Goal: Task Accomplishment & Management: Use online tool/utility

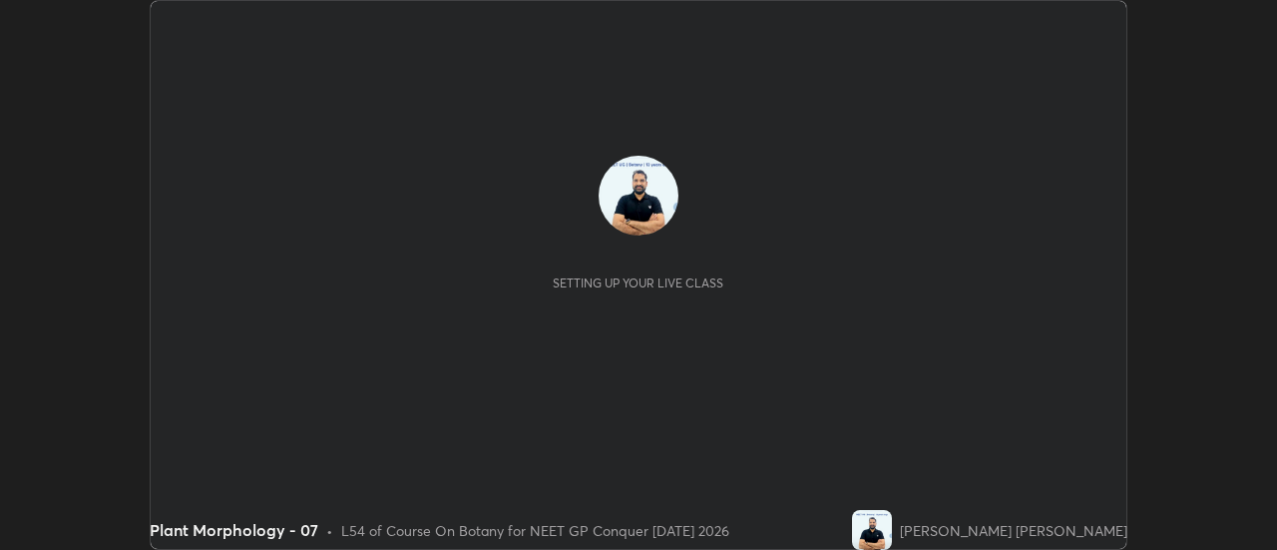
scroll to position [550, 1277]
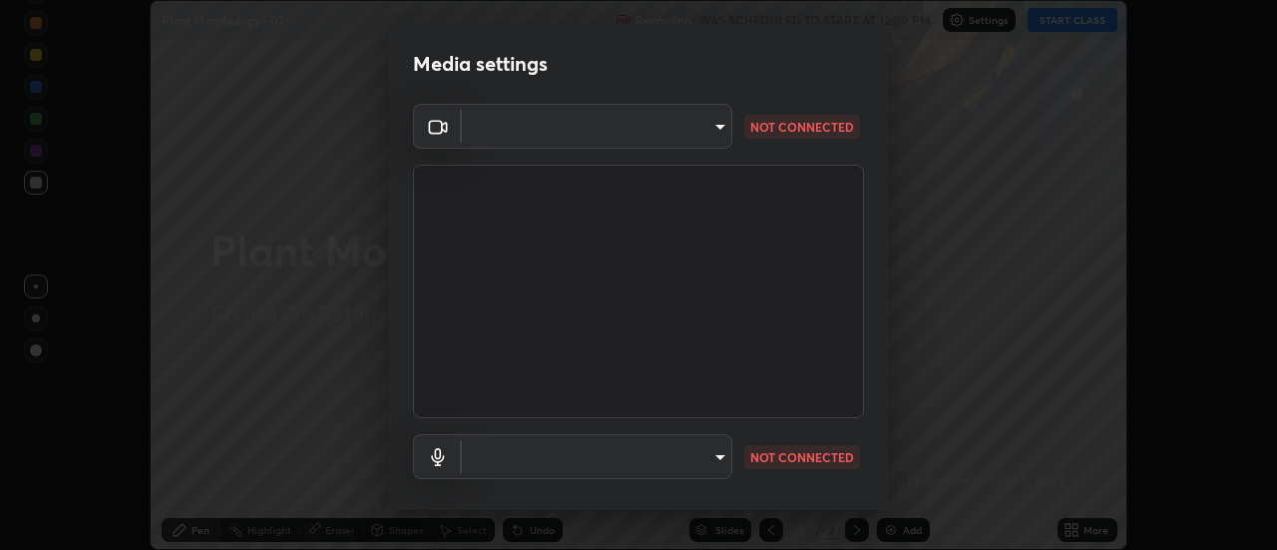
type input "6b20510400c661f13905172a847429c82f5b2d511b6c6cd18f7fa83b3b8a252b"
type input "default"
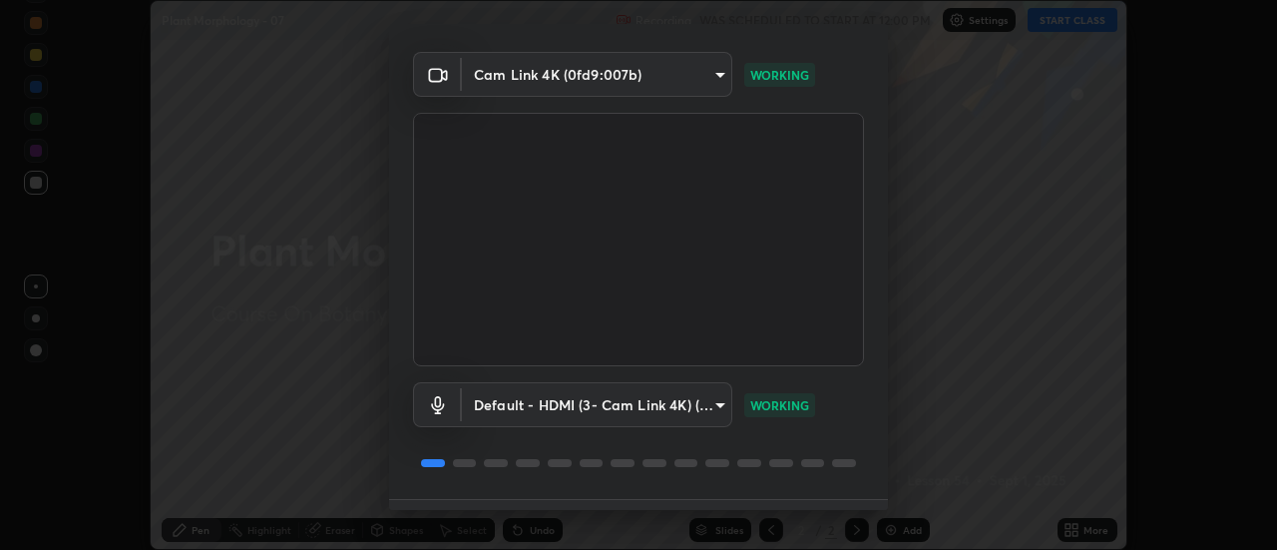
scroll to position [105, 0]
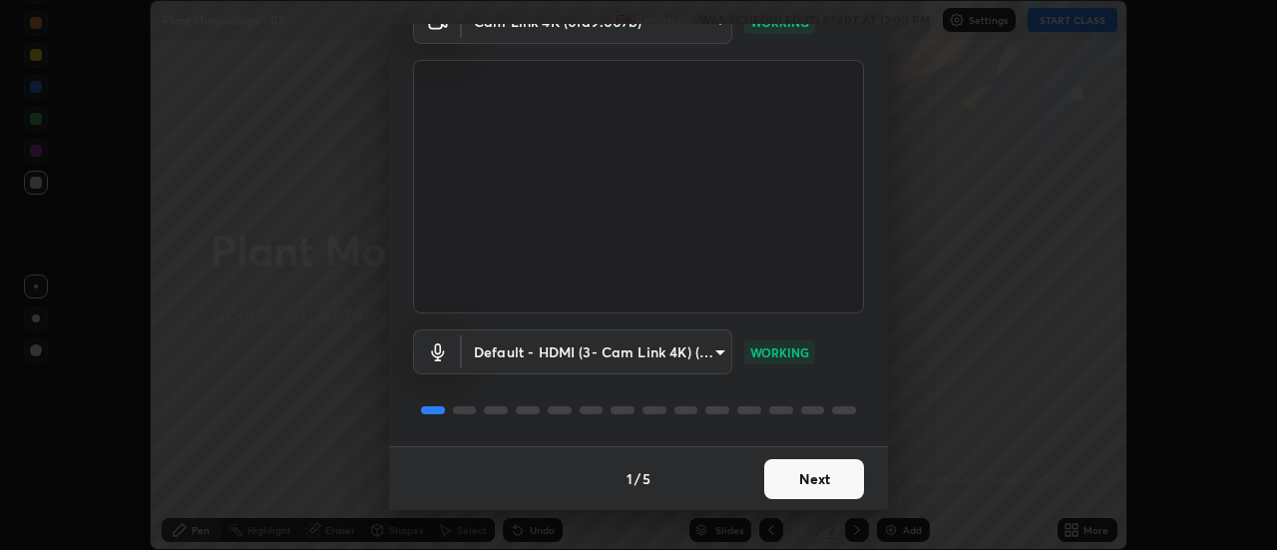
click at [804, 478] on button "Next" at bounding box center [814, 479] width 100 height 40
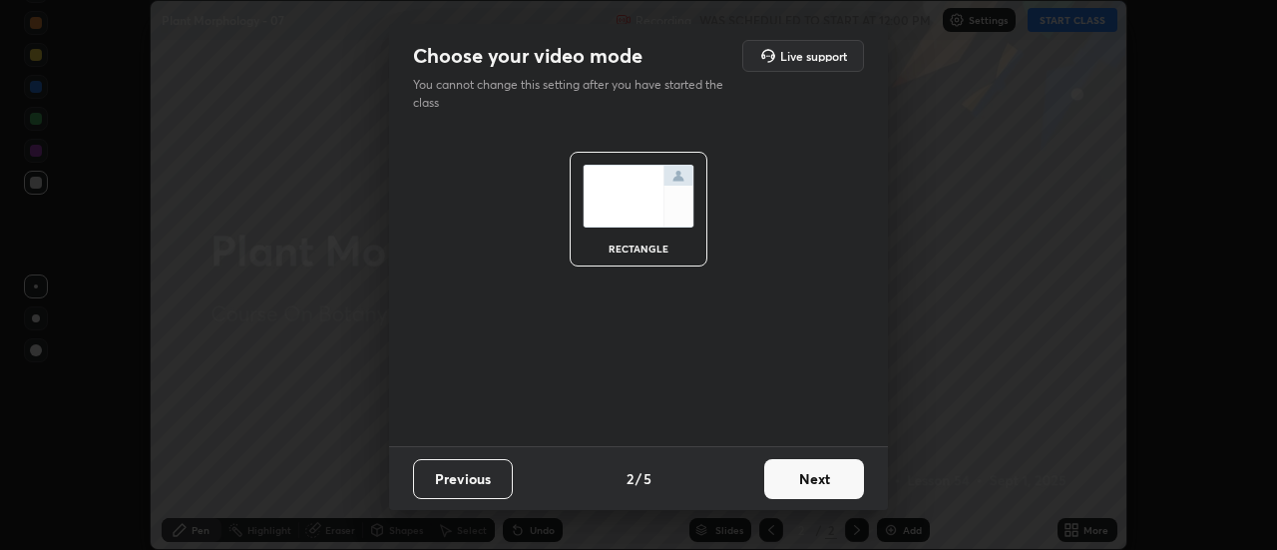
click at [813, 485] on button "Next" at bounding box center [814, 479] width 100 height 40
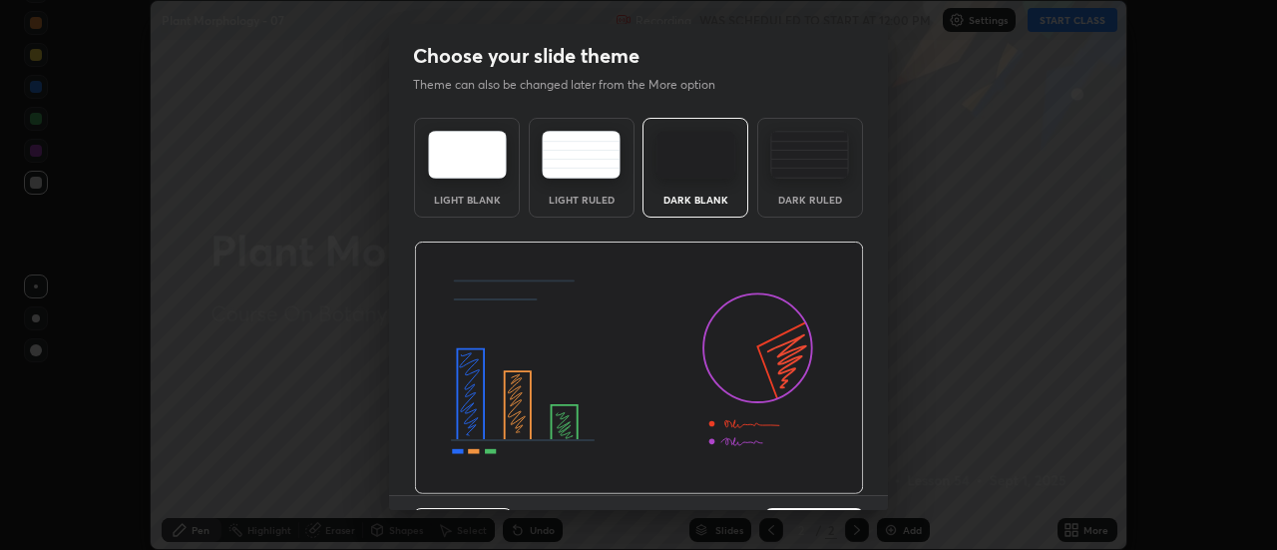
scroll to position [49, 0]
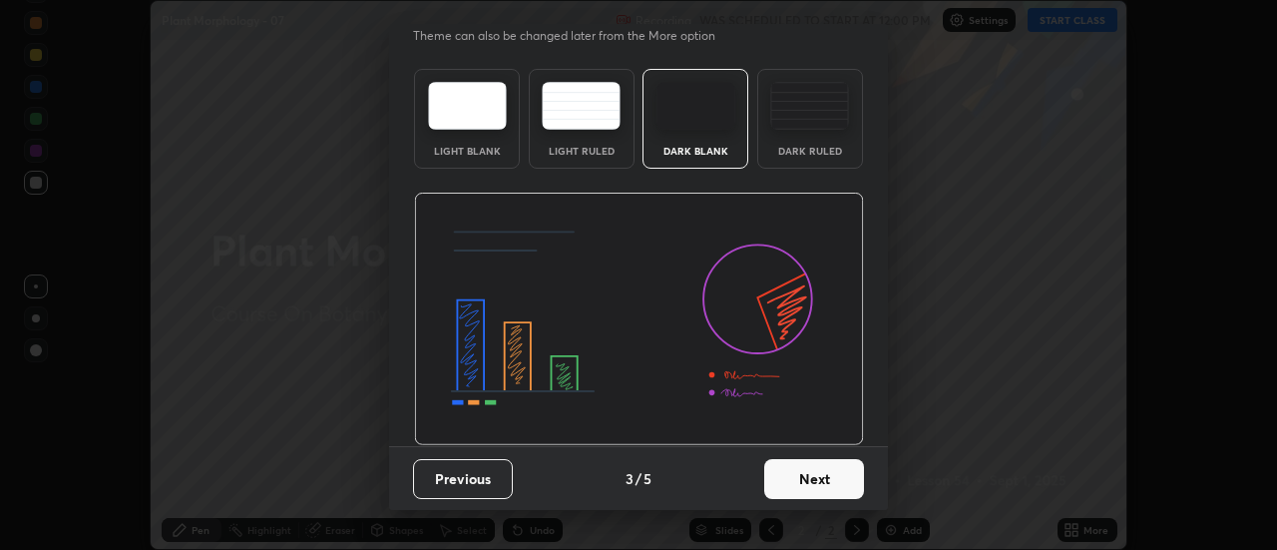
click at [806, 477] on button "Next" at bounding box center [814, 479] width 100 height 40
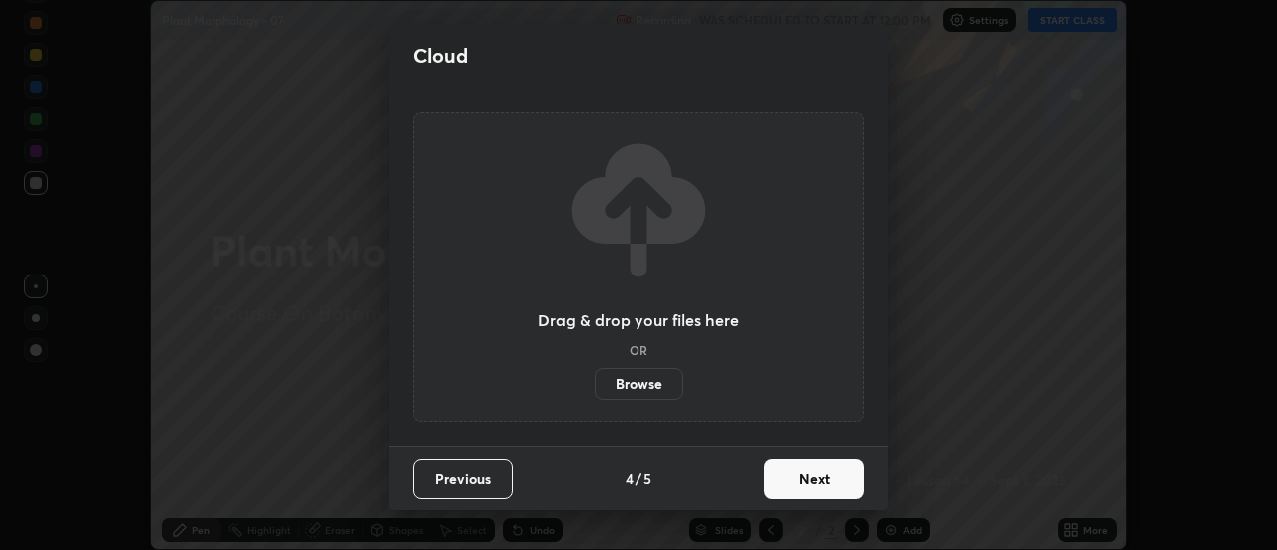
scroll to position [0, 0]
click at [815, 476] on button "Next" at bounding box center [814, 479] width 100 height 40
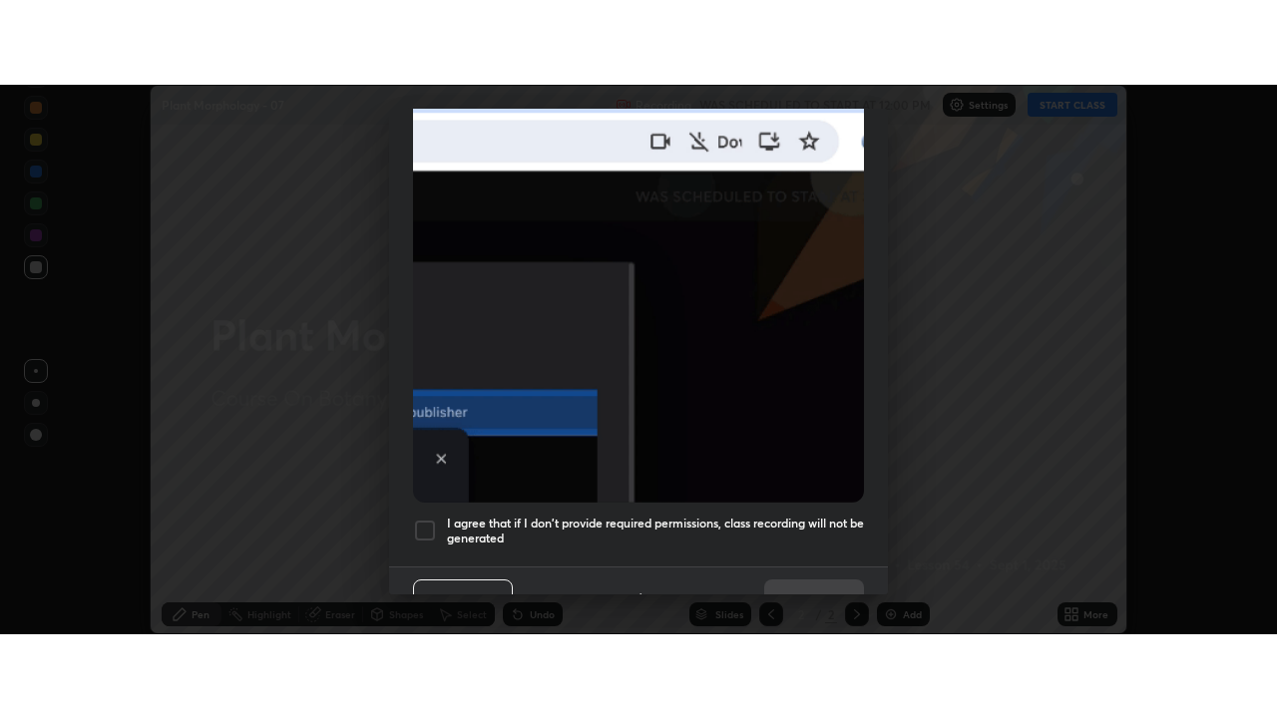
scroll to position [512, 0]
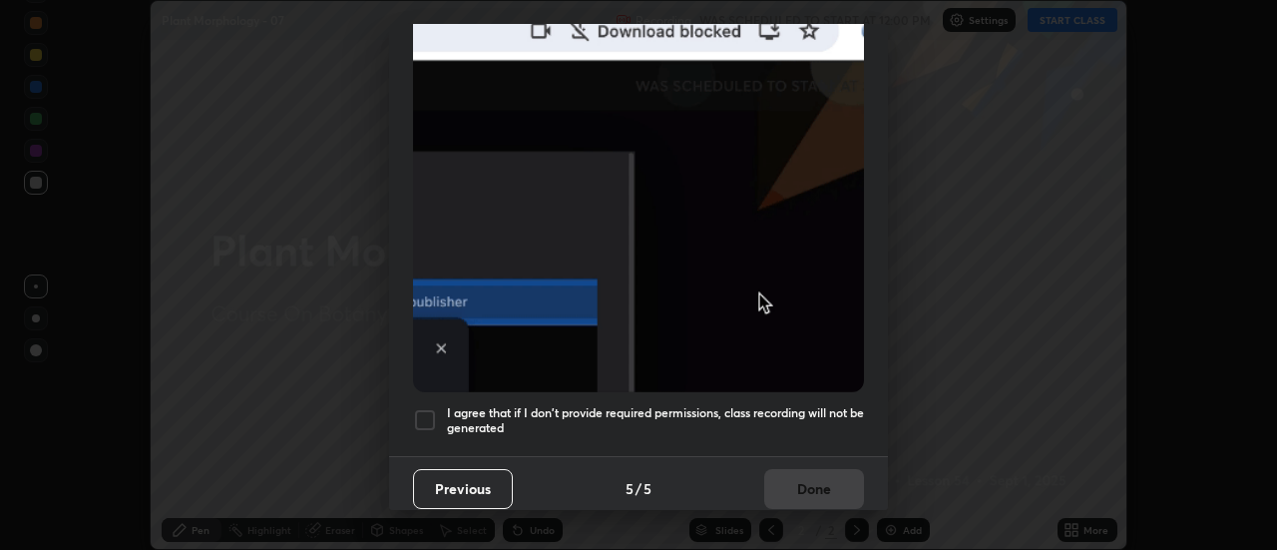
click at [425, 408] on div at bounding box center [425, 420] width 24 height 24
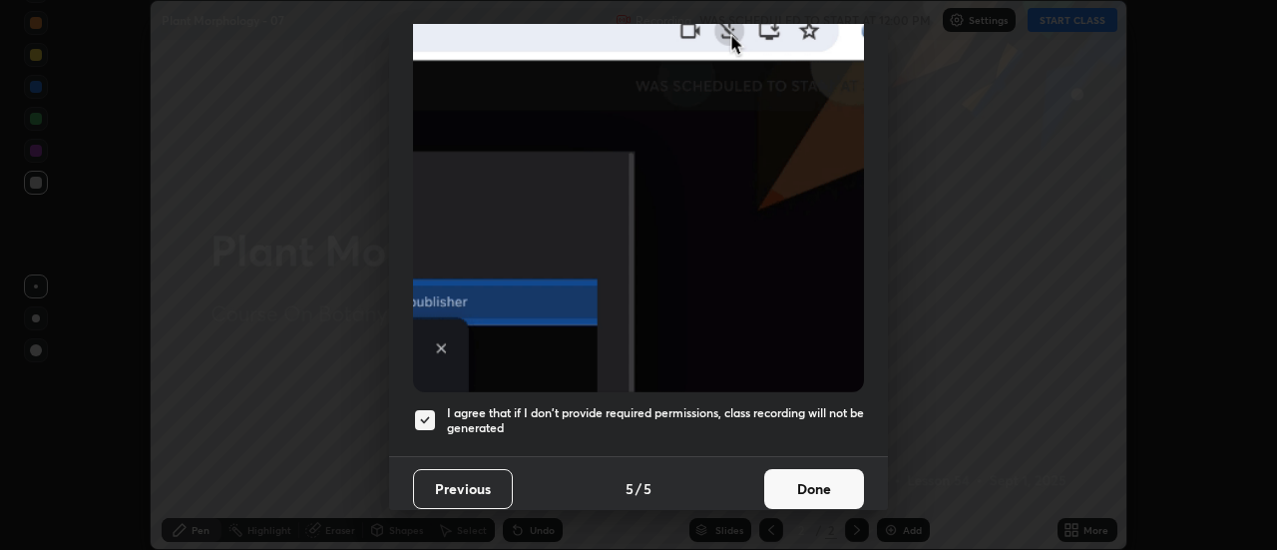
click at [806, 476] on button "Done" at bounding box center [814, 489] width 100 height 40
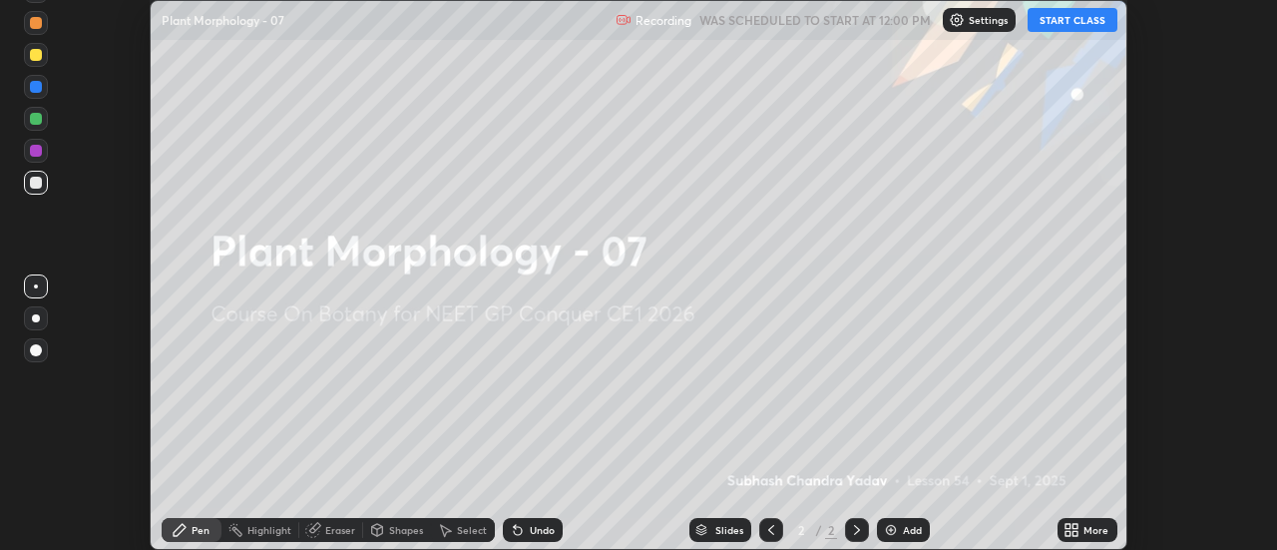
click at [1069, 23] on button "START CLASS" at bounding box center [1073, 20] width 90 height 24
click at [1074, 530] on icon at bounding box center [1072, 530] width 16 height 16
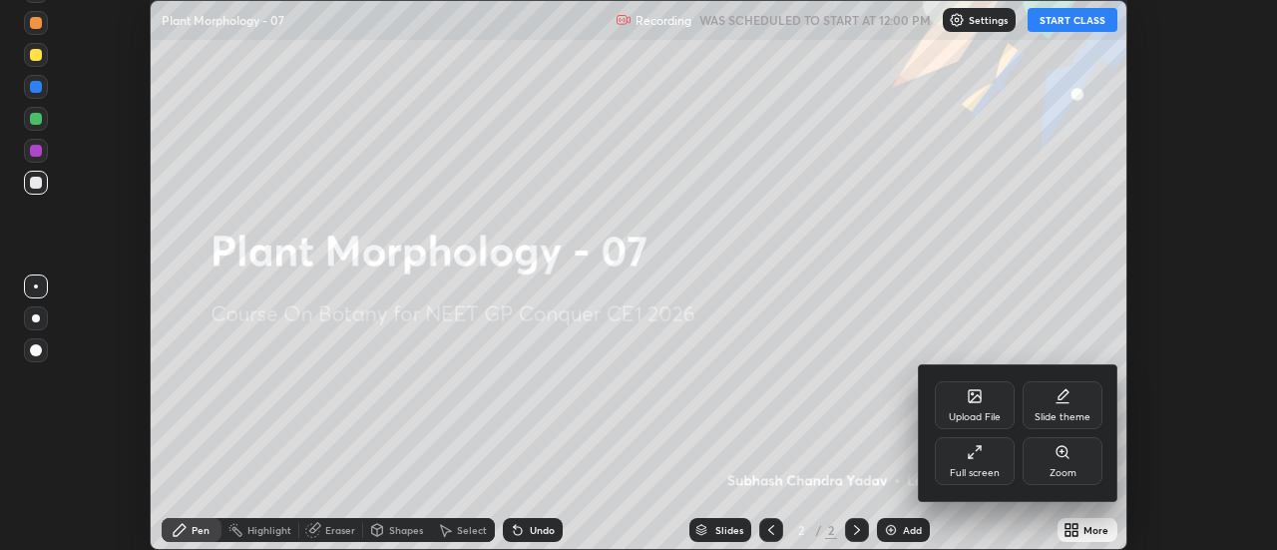
click at [973, 453] on icon at bounding box center [971, 455] width 5 height 5
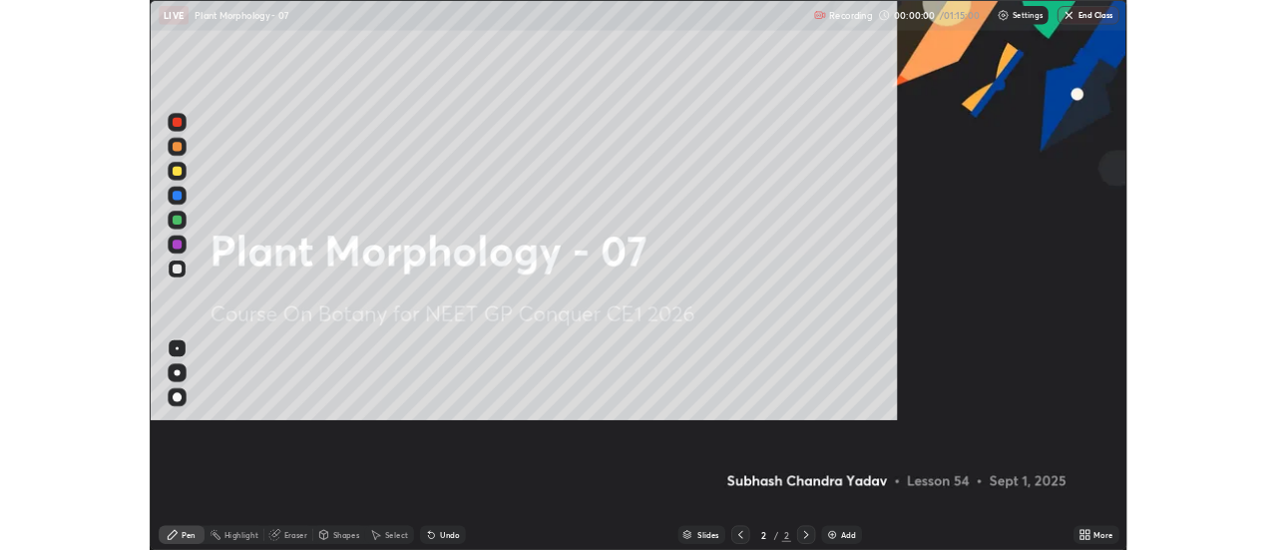
scroll to position [718, 1277]
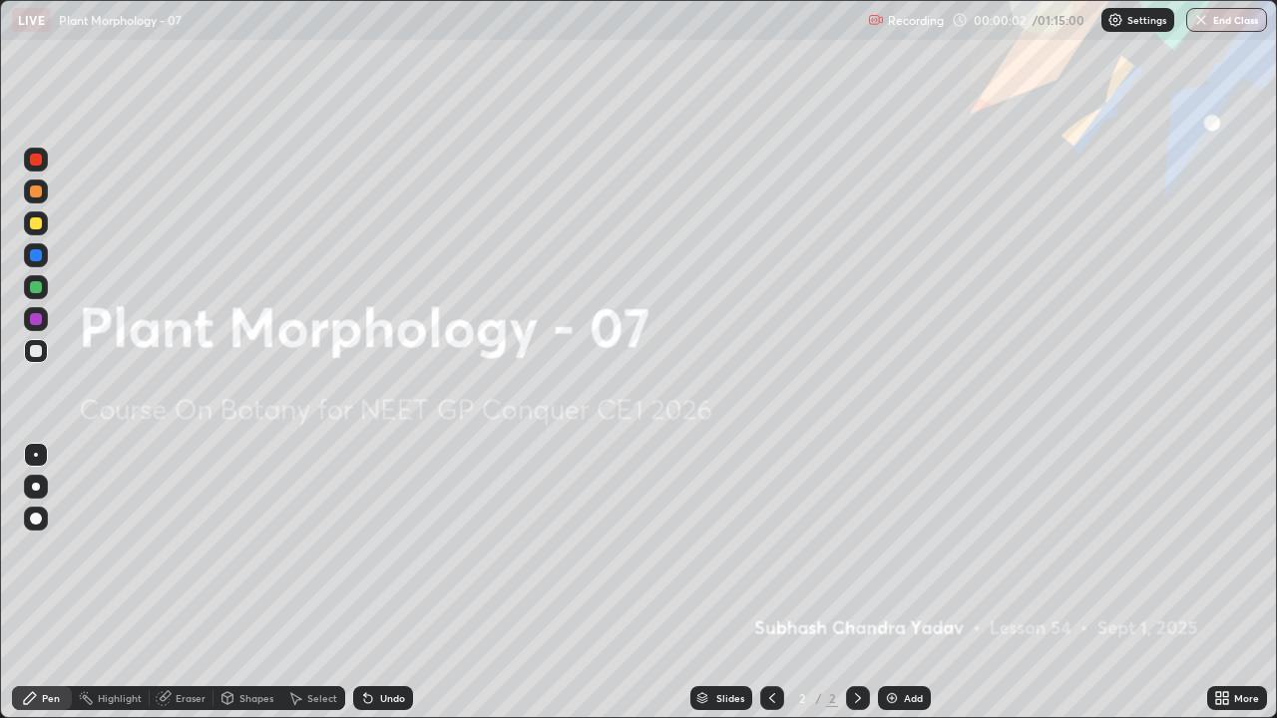
click at [888, 549] on img at bounding box center [892, 699] width 16 height 16
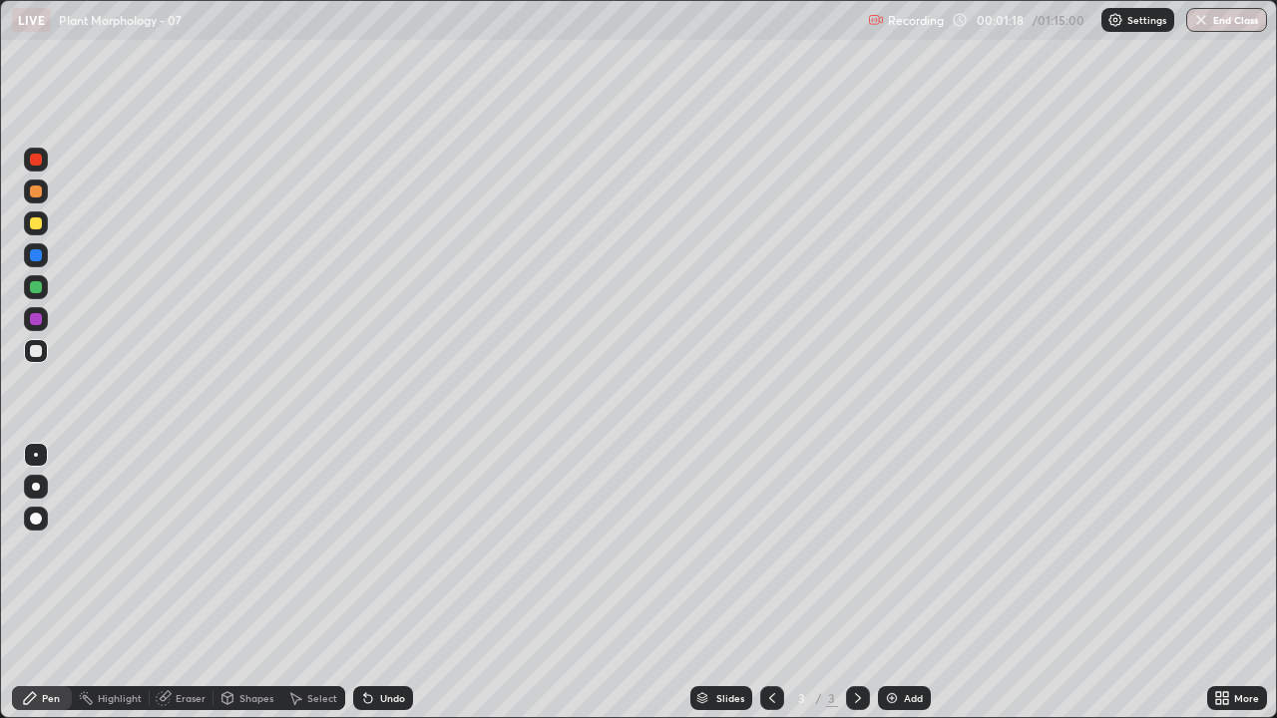
click at [888, 549] on img at bounding box center [892, 699] width 16 height 16
click at [769, 549] on icon at bounding box center [772, 699] width 16 height 16
click at [1218, 549] on icon at bounding box center [1218, 695] width 5 height 5
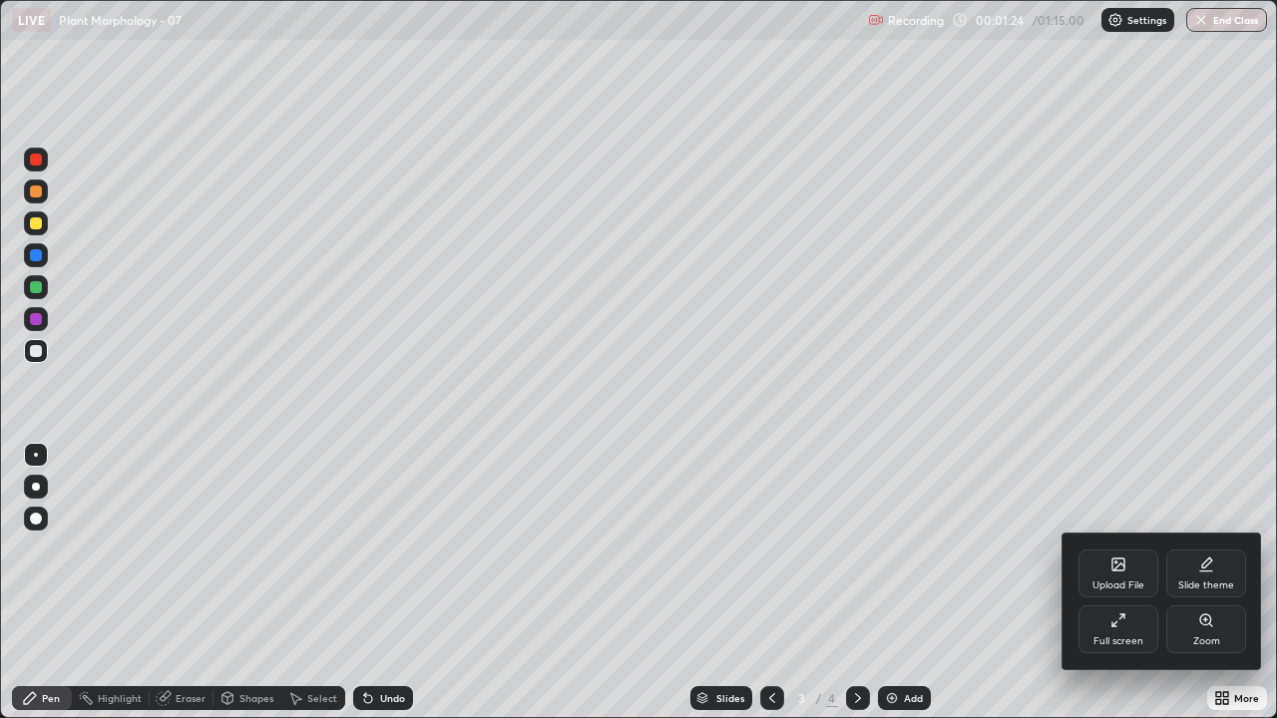
click at [1120, 549] on icon at bounding box center [1119, 621] width 16 height 16
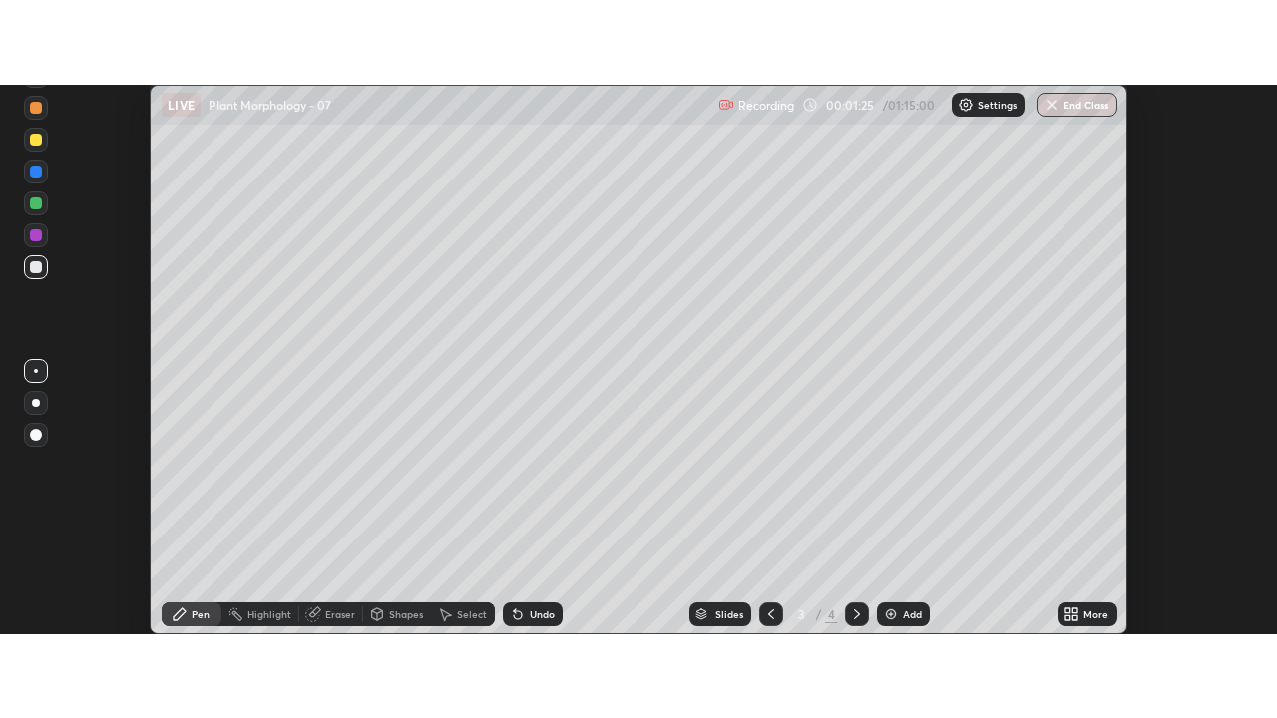
scroll to position [99239, 98512]
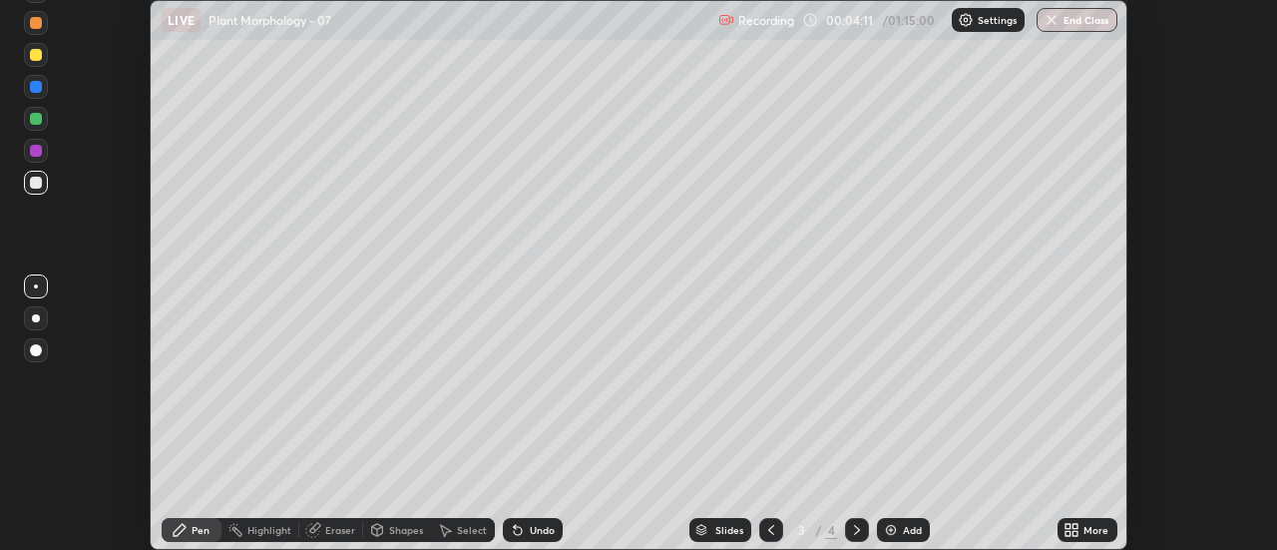
click at [460, 513] on div "Select" at bounding box center [463, 530] width 64 height 40
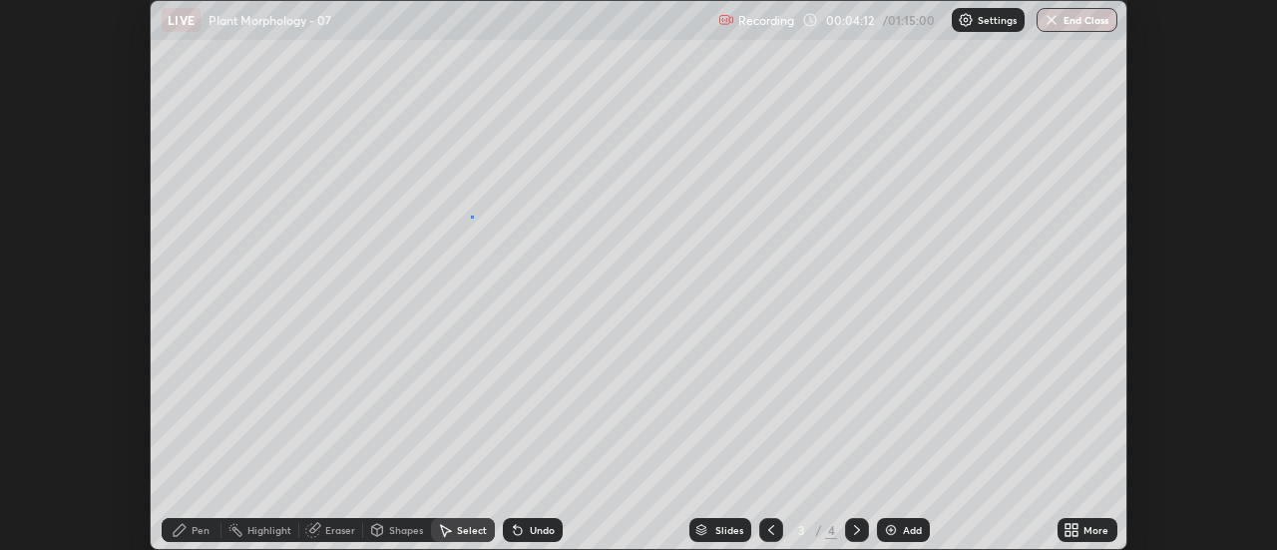
click at [473, 232] on div "0 ° Undo Copy Duplicate Duplicate to new slide Delete" at bounding box center [639, 275] width 976 height 548
click at [474, 232] on div "0 ° Undo Copy Duplicate Duplicate to new slide Delete" at bounding box center [639, 275] width 976 height 548
click at [474, 227] on div "0 ° Undo Copy Duplicate Duplicate to new slide Delete" at bounding box center [639, 275] width 976 height 548
click at [204, 527] on div "Pen" at bounding box center [201, 530] width 18 height 10
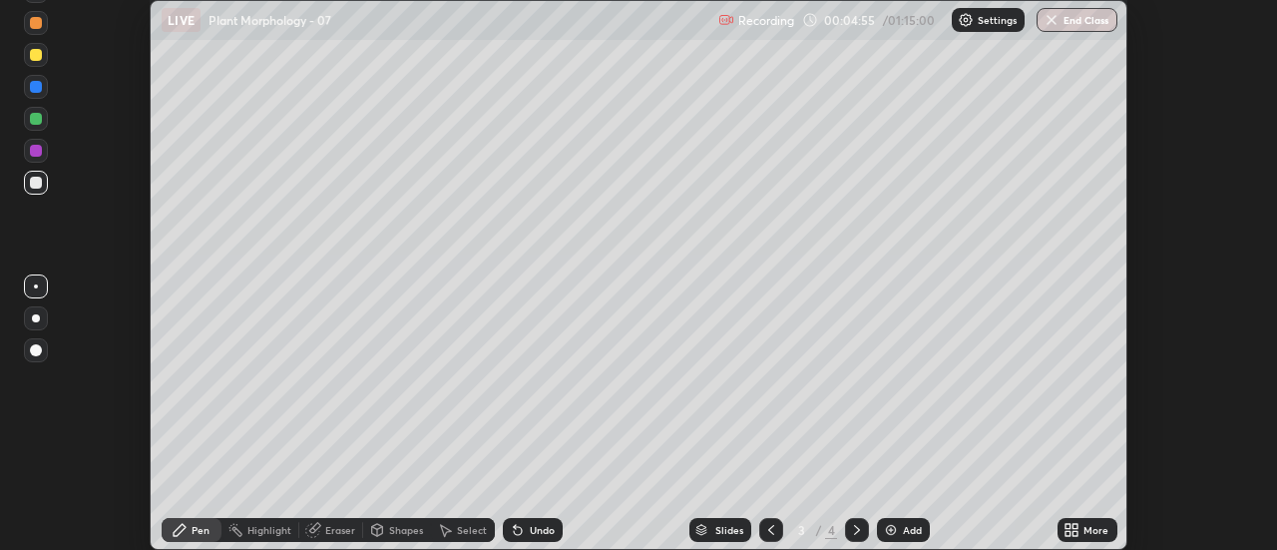
click at [336, 530] on div "Eraser" at bounding box center [340, 530] width 30 height 10
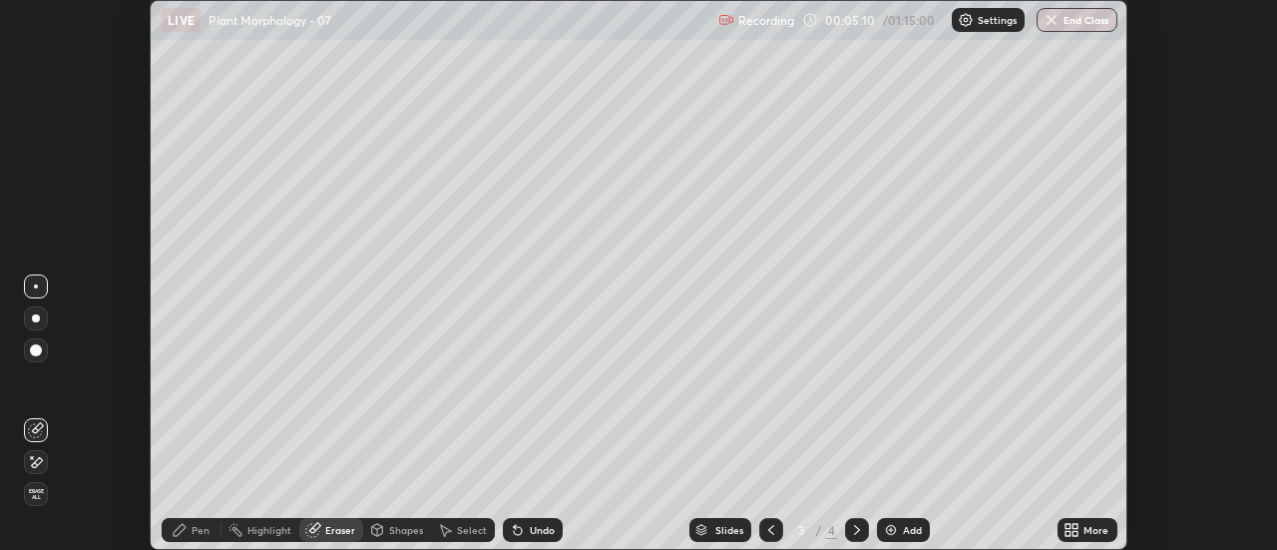
click at [184, 526] on icon at bounding box center [180, 530] width 12 height 12
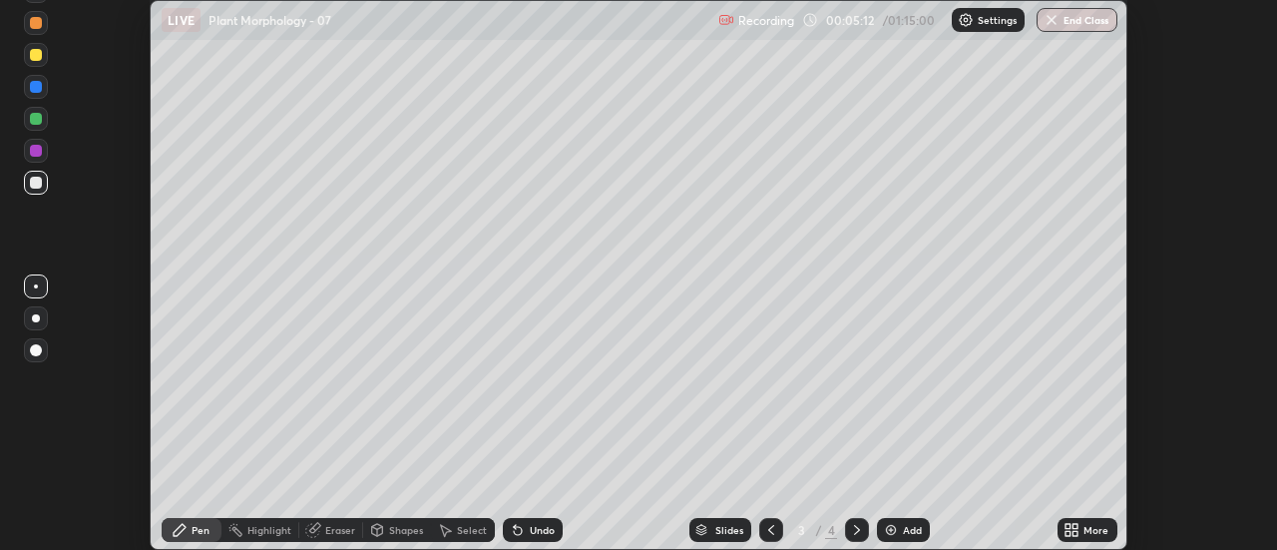
click at [35, 56] on div at bounding box center [36, 55] width 12 height 12
click at [35, 122] on div at bounding box center [36, 119] width 12 height 12
click at [335, 532] on div "Eraser" at bounding box center [340, 530] width 30 height 10
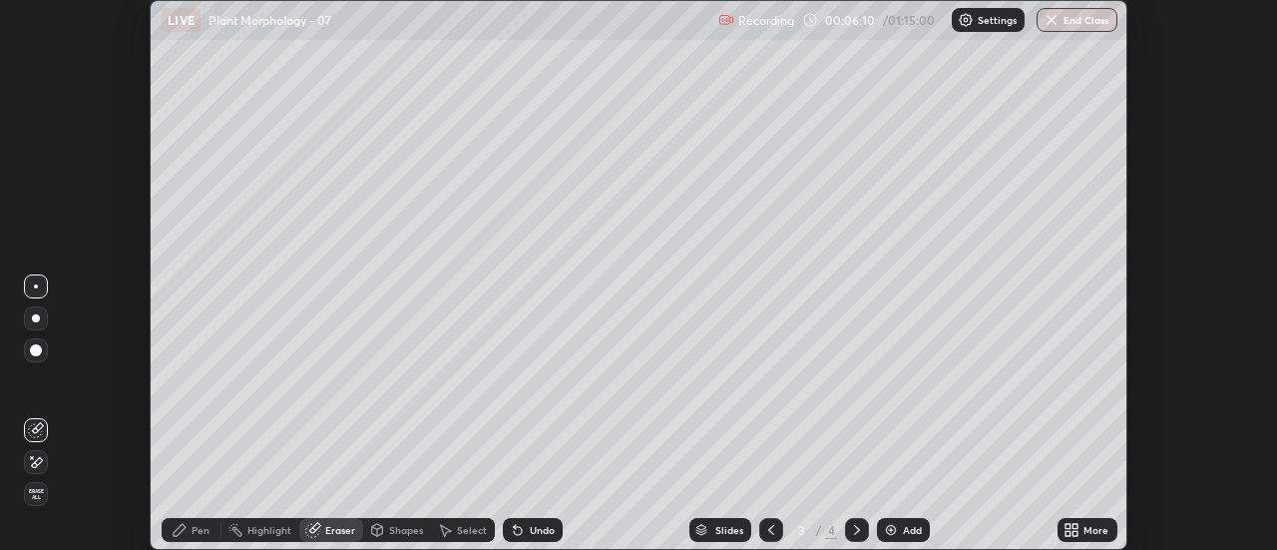
click at [199, 533] on div "Pen" at bounding box center [201, 530] width 18 height 10
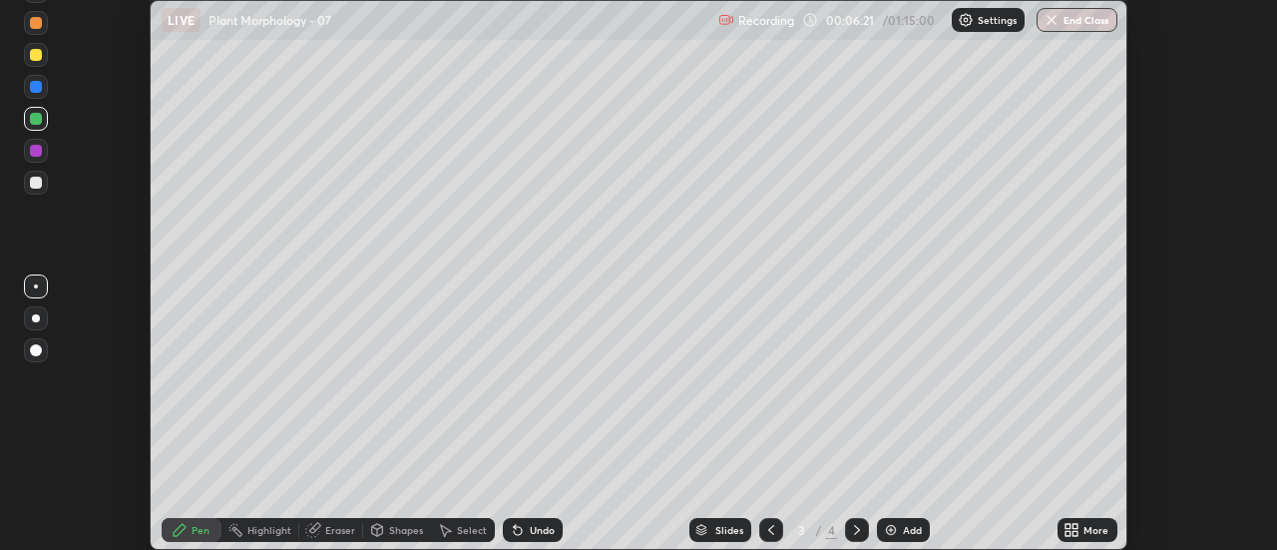
click at [40, 60] on div at bounding box center [36, 55] width 24 height 24
click at [37, 31] on div at bounding box center [36, 23] width 24 height 24
click at [1070, 530] on icon at bounding box center [1072, 530] width 16 height 16
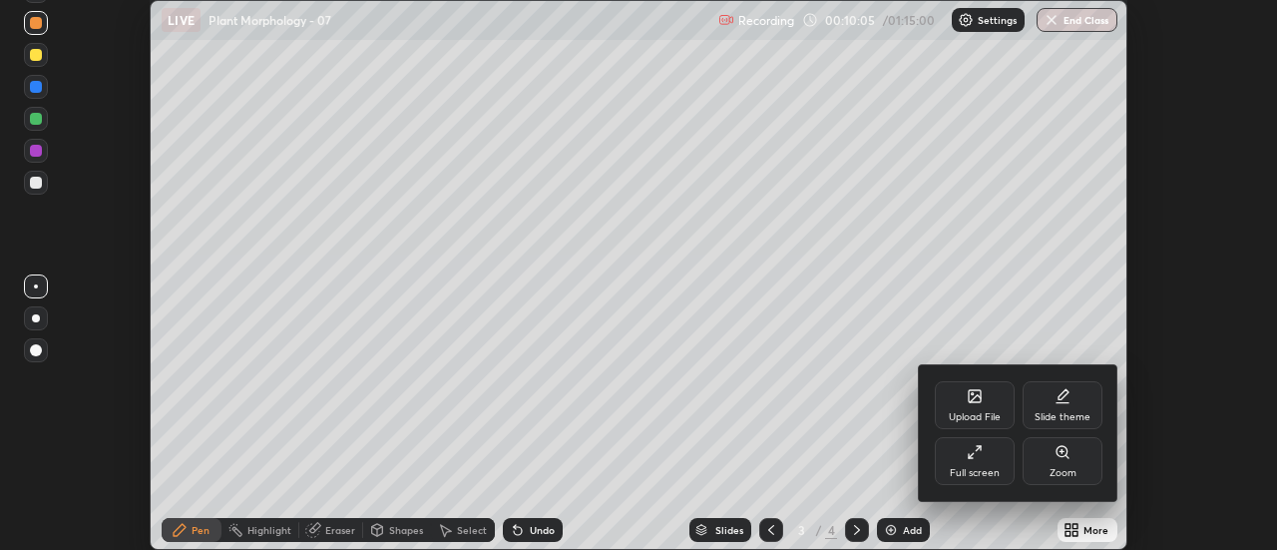
click at [976, 460] on div "Full screen" at bounding box center [975, 461] width 80 height 48
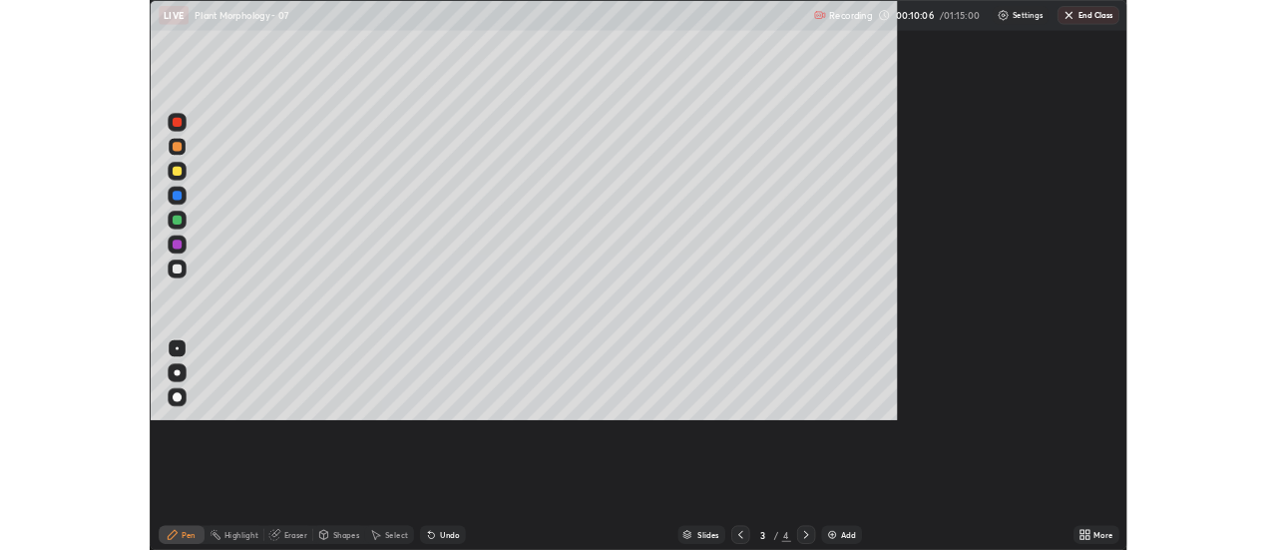
scroll to position [718, 1277]
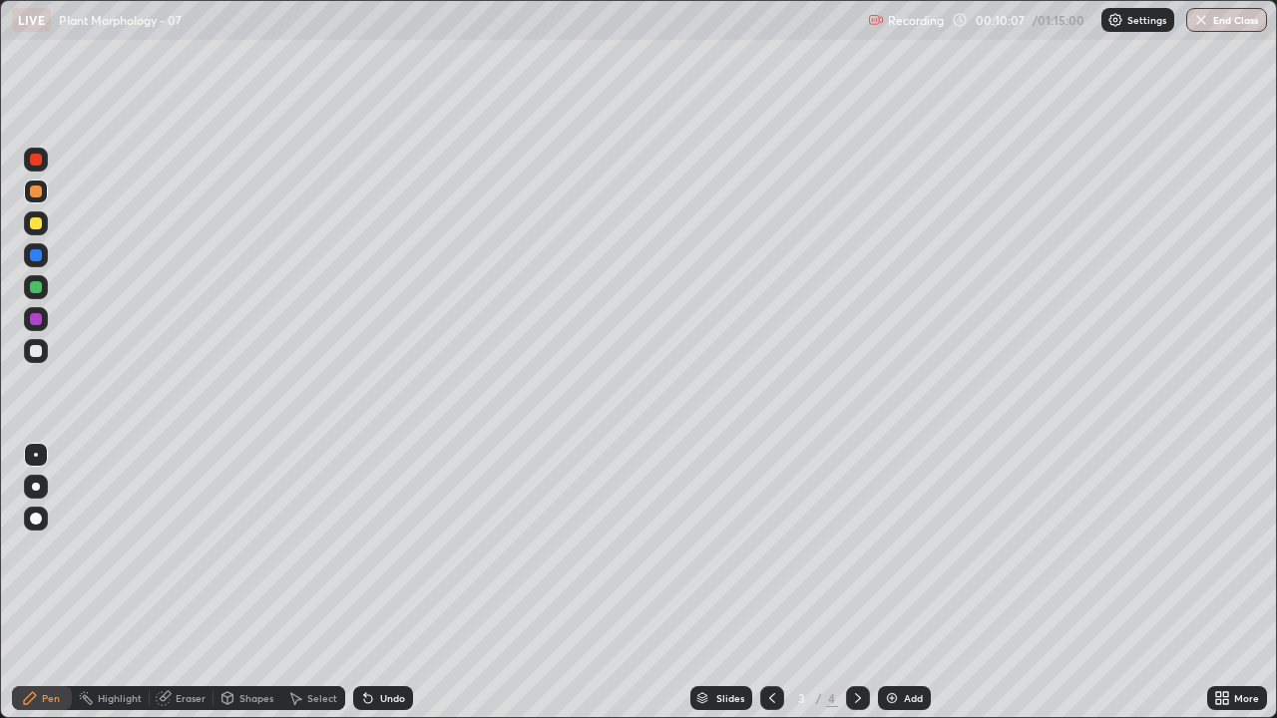
click at [891, 549] on img at bounding box center [892, 699] width 16 height 16
click at [34, 288] on div at bounding box center [36, 287] width 12 height 12
click at [37, 352] on div at bounding box center [36, 351] width 12 height 12
click at [895, 549] on img at bounding box center [892, 699] width 16 height 16
click at [32, 288] on div at bounding box center [36, 287] width 12 height 12
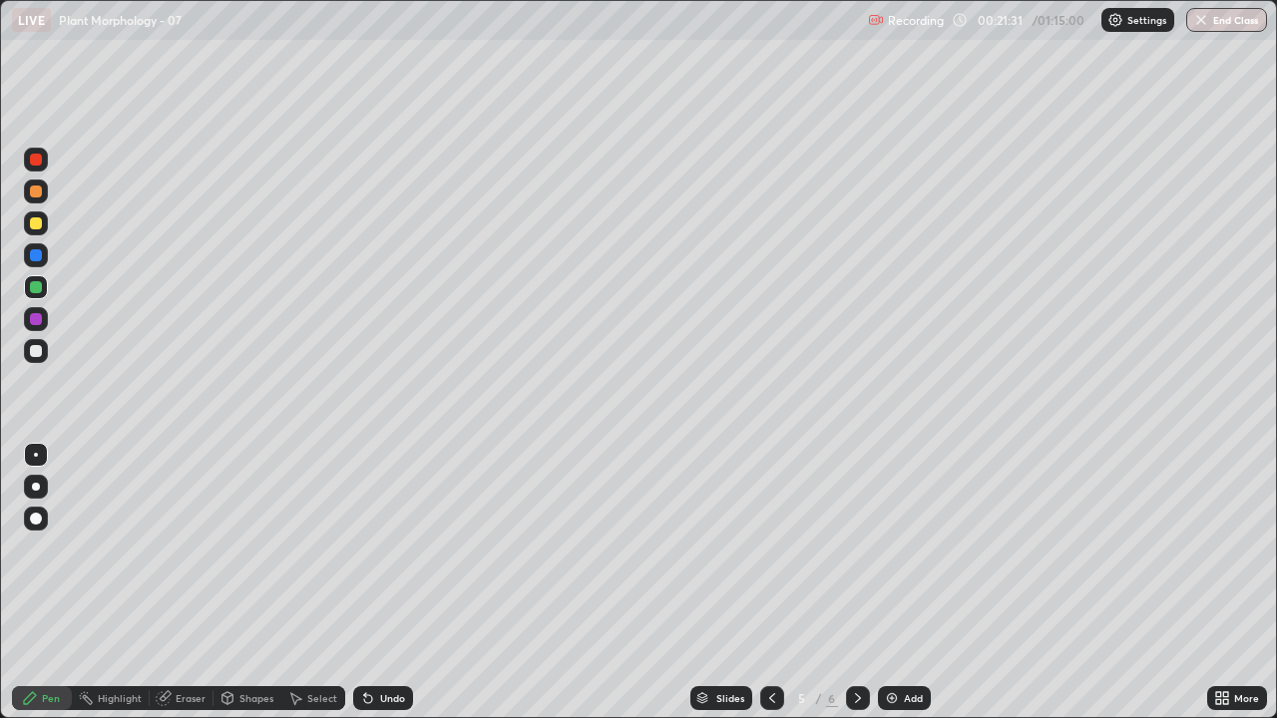
click at [1218, 549] on icon at bounding box center [1218, 695] width 5 height 5
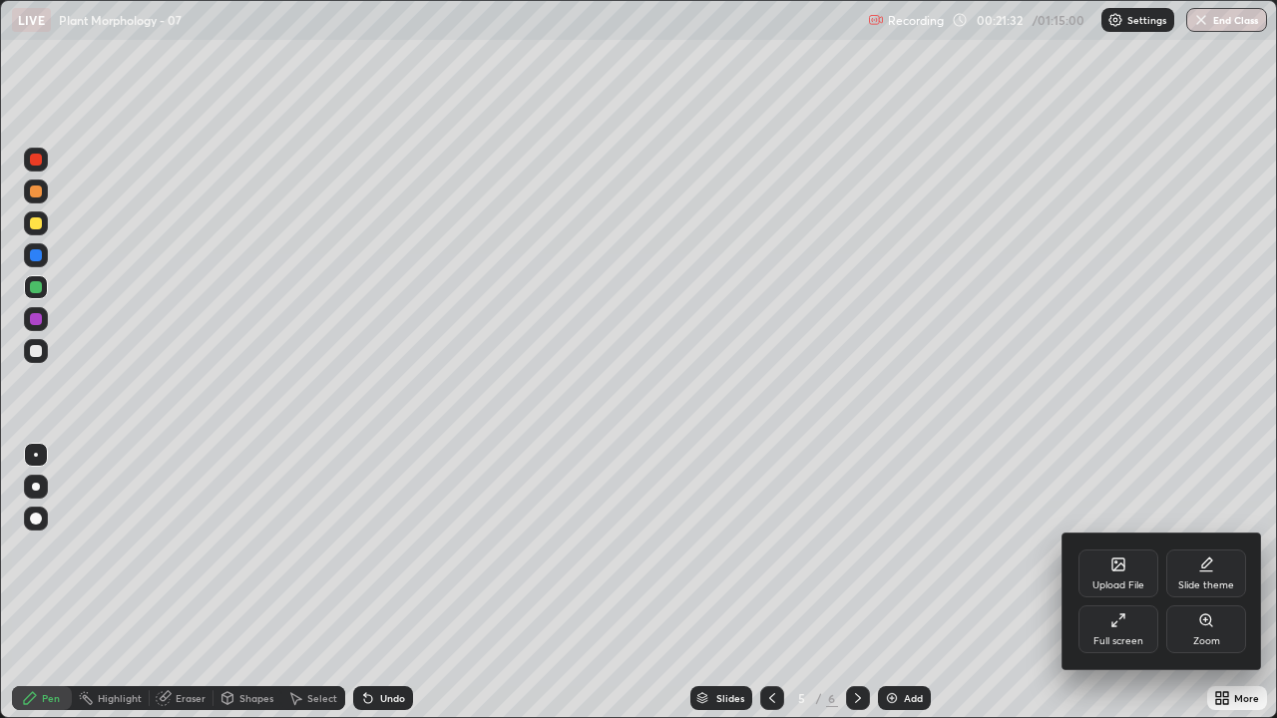
click at [1120, 549] on icon at bounding box center [1119, 621] width 16 height 16
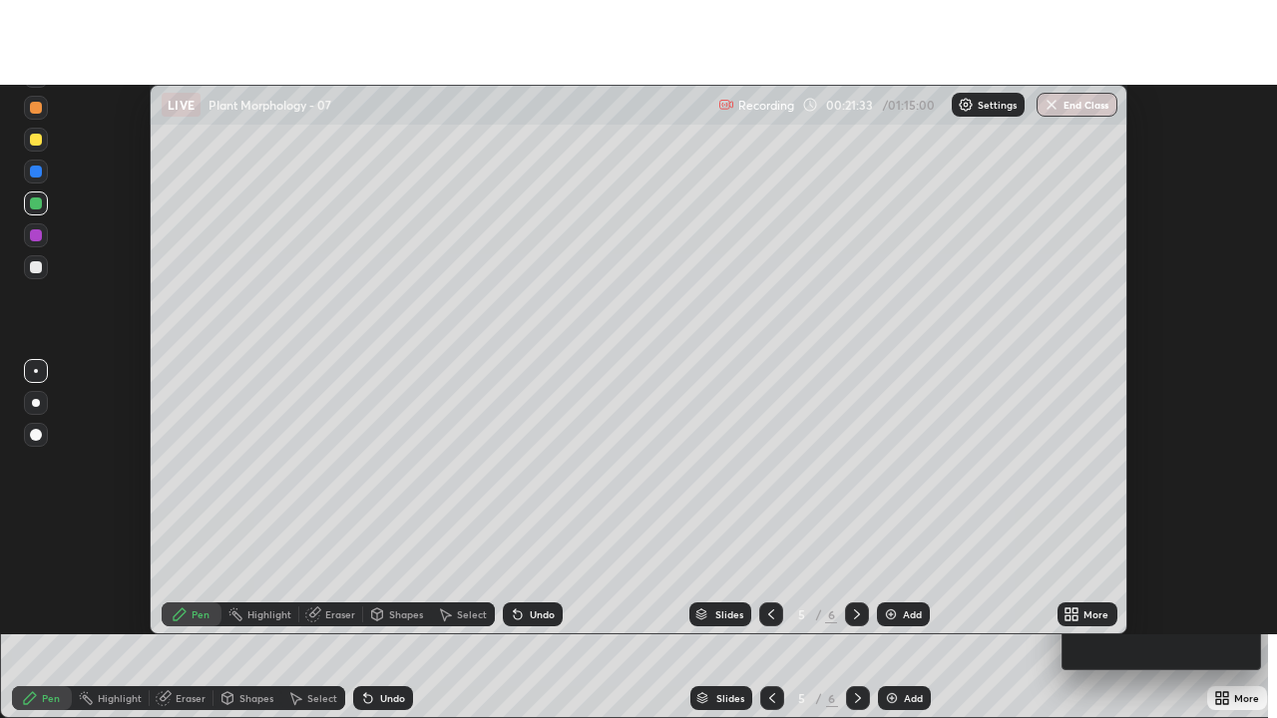
scroll to position [99239, 98512]
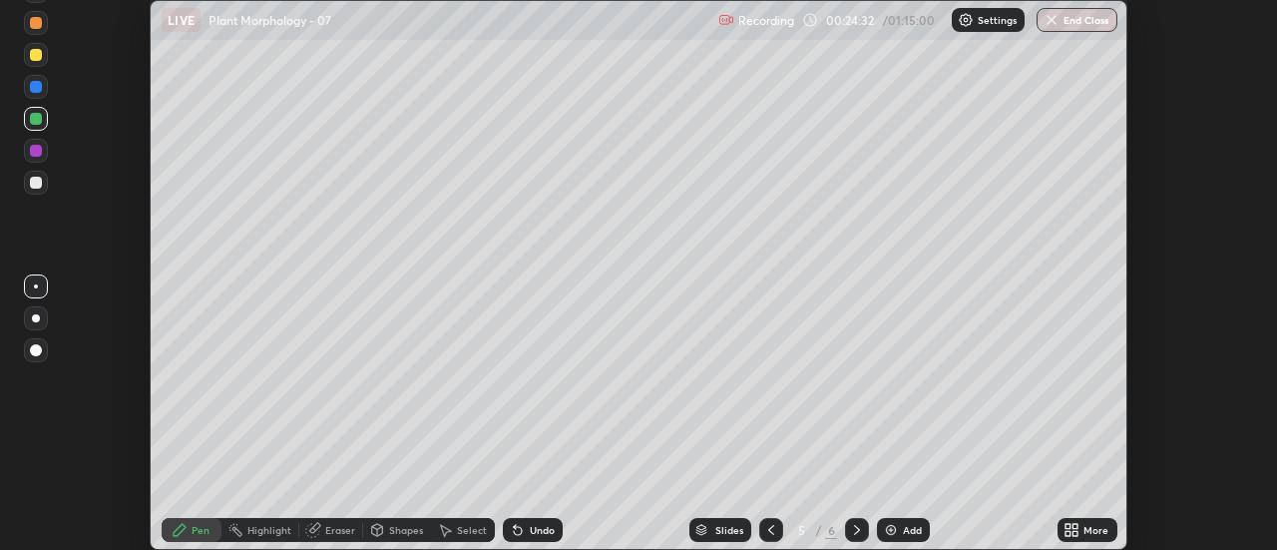
click at [1070, 526] on icon at bounding box center [1068, 526] width 5 height 5
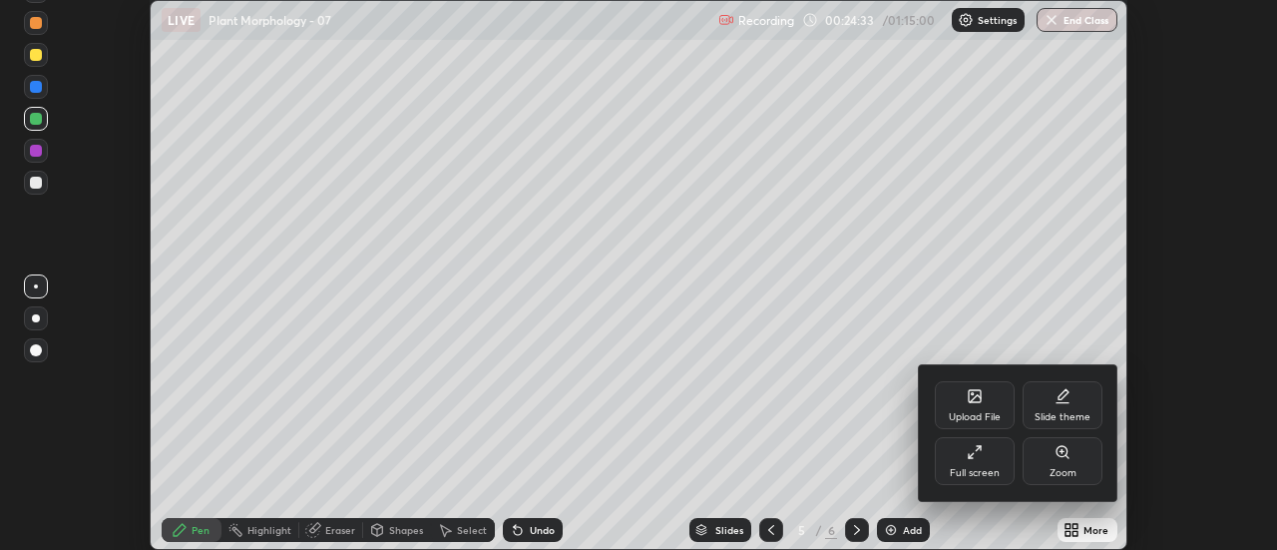
click at [969, 452] on icon at bounding box center [975, 452] width 16 height 16
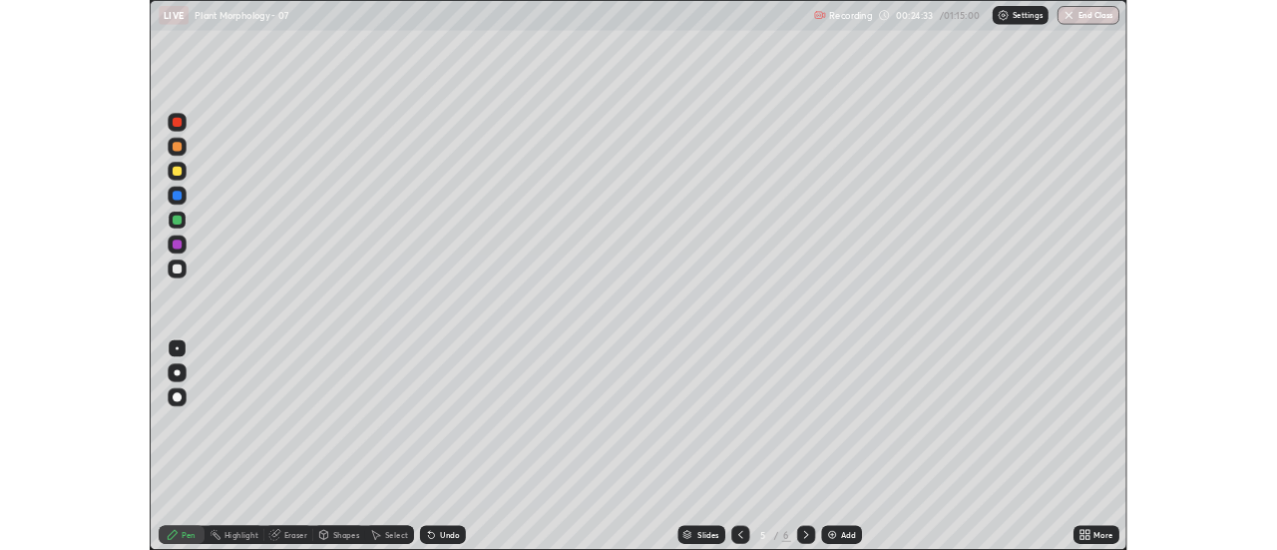
scroll to position [718, 1277]
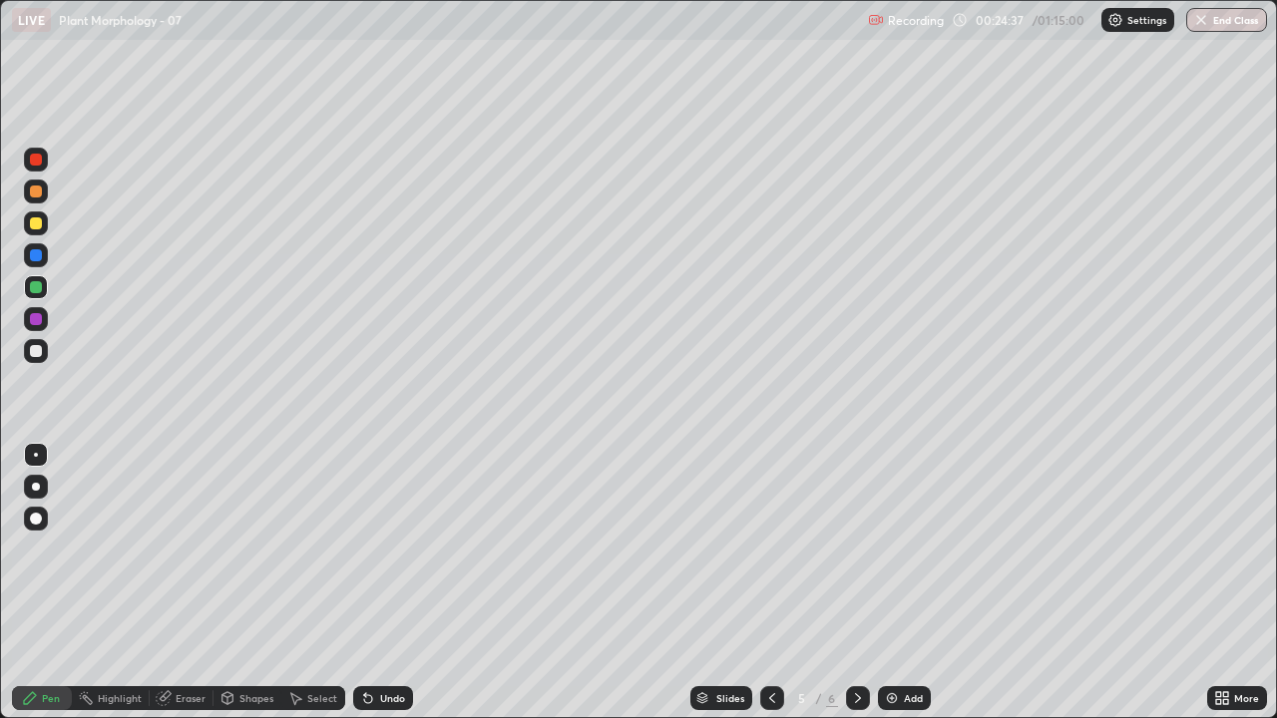
click at [855, 549] on icon at bounding box center [858, 699] width 16 height 16
click at [1224, 549] on icon at bounding box center [1225, 702] width 5 height 5
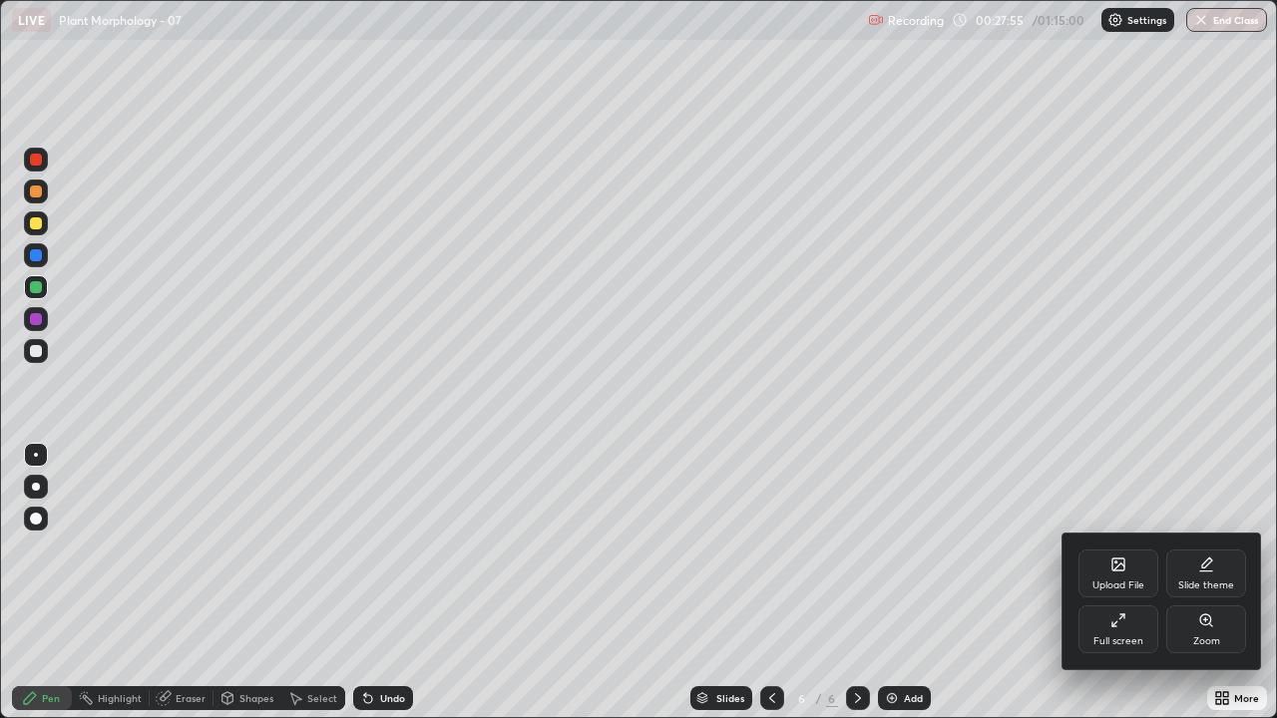
click at [1112, 549] on icon at bounding box center [1119, 621] width 16 height 16
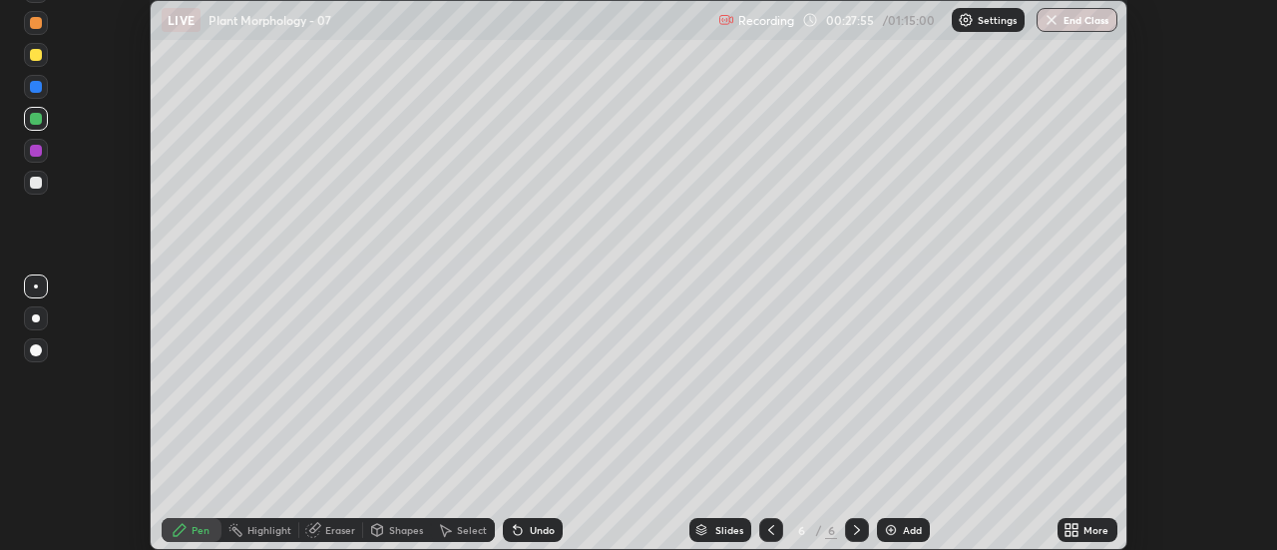
scroll to position [99239, 98512]
